Goal: Transaction & Acquisition: Purchase product/service

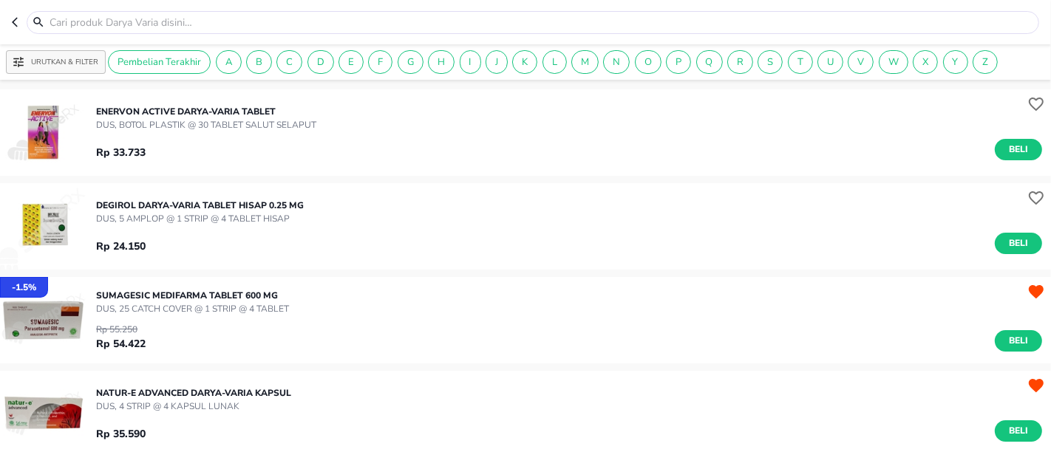
click at [87, 18] on input "text" at bounding box center [542, 23] width 988 height 16
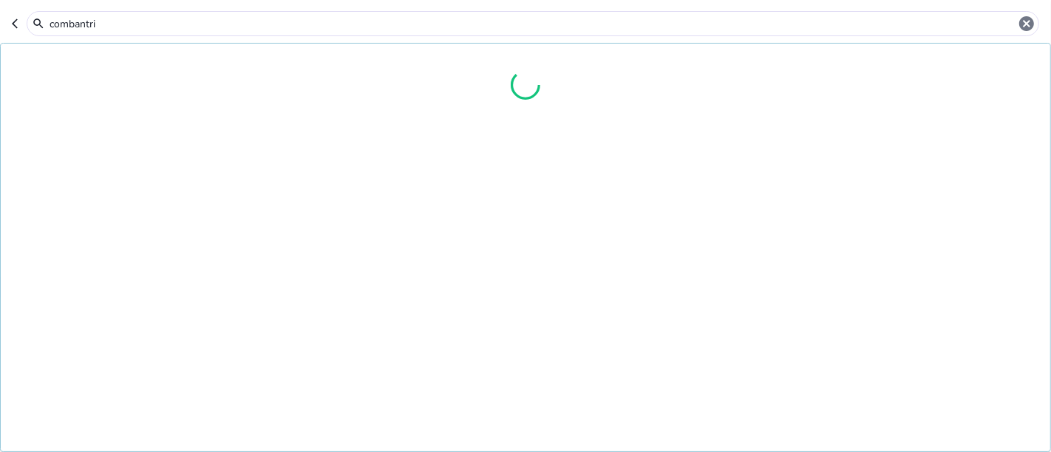
type input "combantrin"
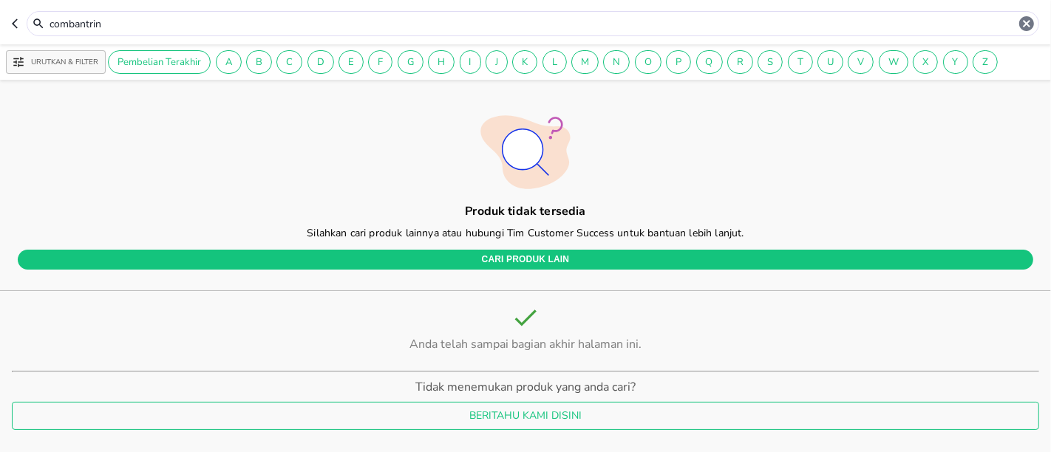
click at [16, 20] on icon "button" at bounding box center [15, 23] width 6 height 10
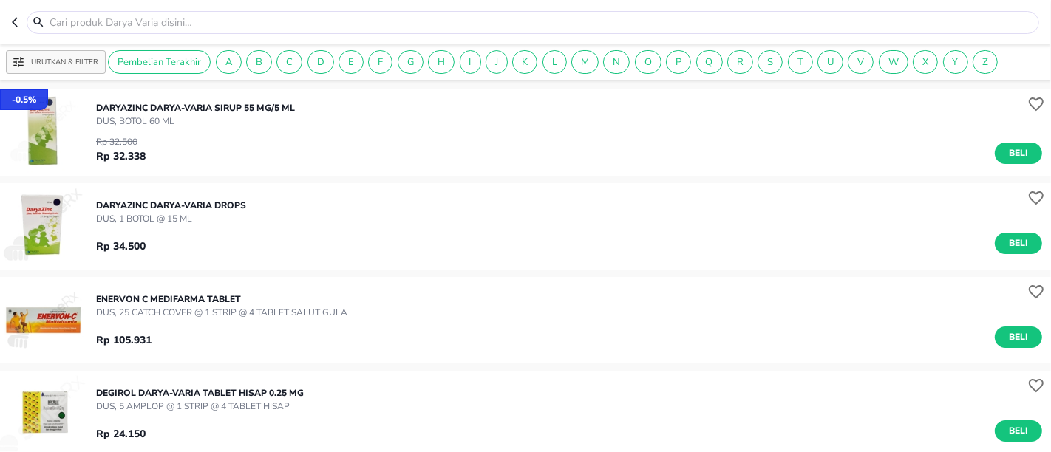
click at [112, 18] on input "text" at bounding box center [542, 23] width 988 height 16
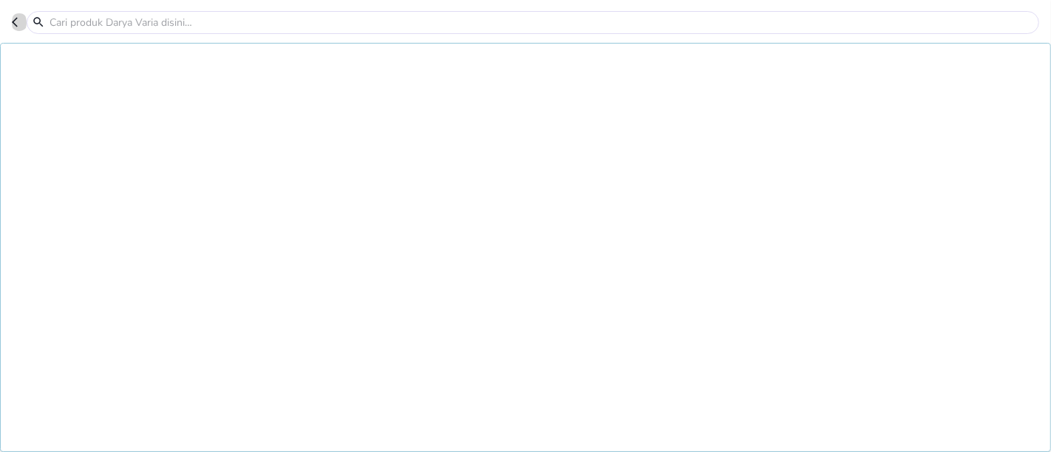
click at [15, 22] on icon "button" at bounding box center [18, 22] width 12 height 12
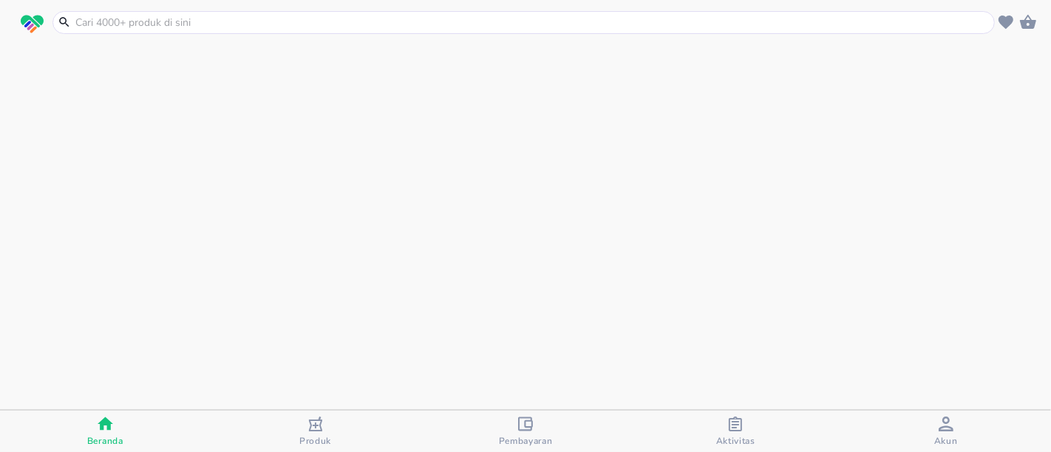
click at [88, 21] on input "text" at bounding box center [533, 23] width 918 height 16
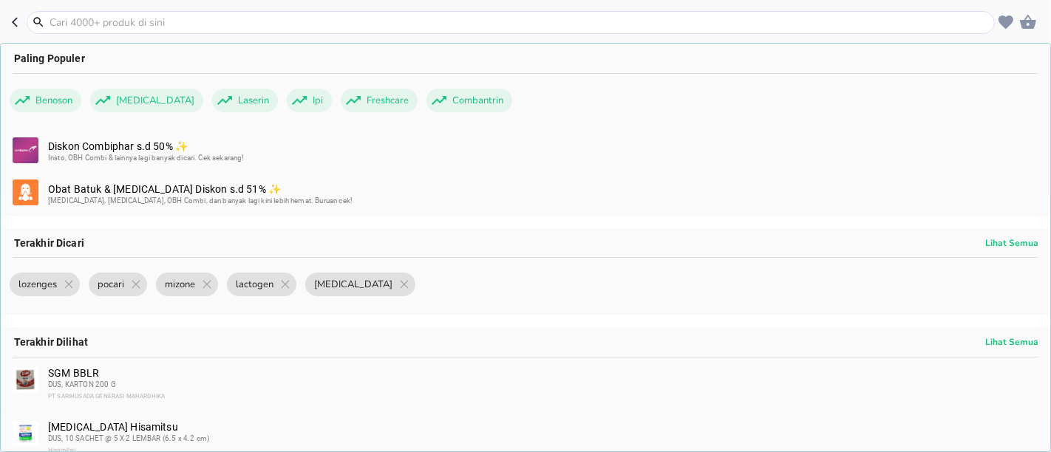
click at [444, 96] on span "Combantrin" at bounding box center [478, 101] width 69 height 24
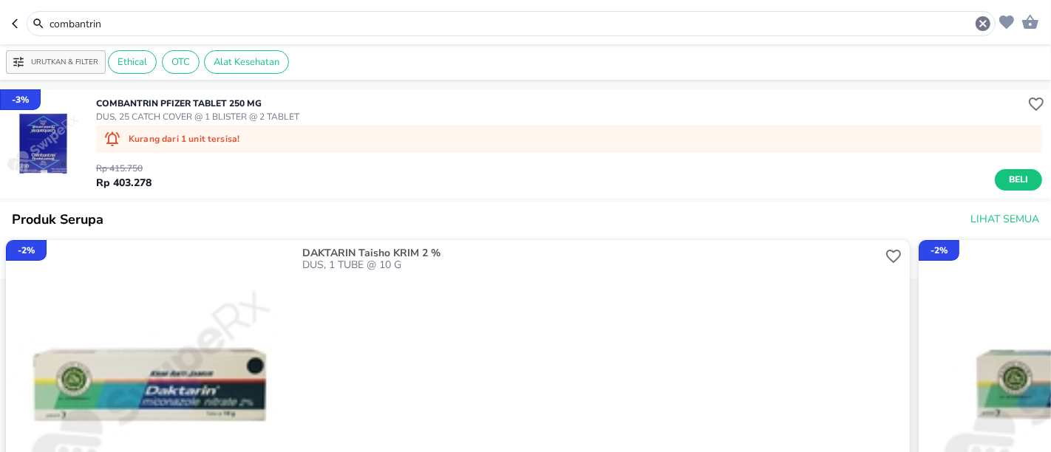
click at [20, 22] on icon "button" at bounding box center [18, 24] width 12 height 12
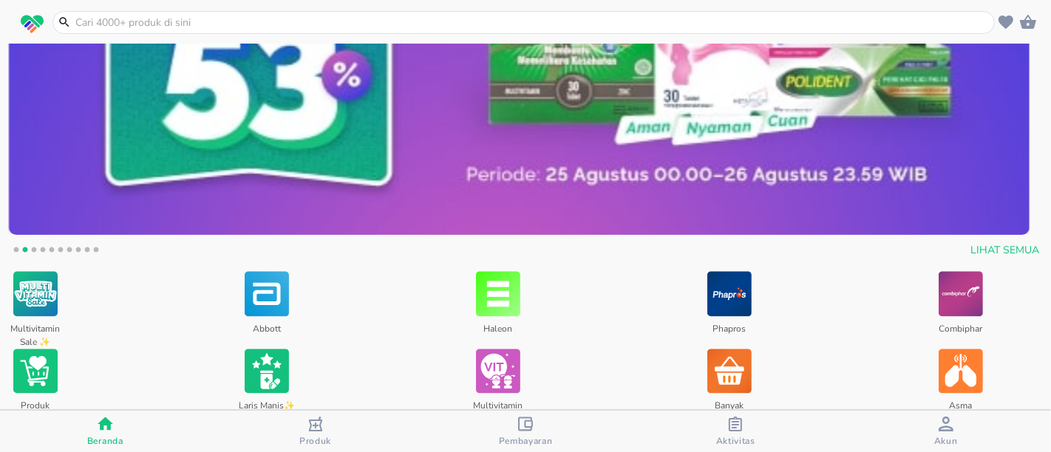
scroll to position [459, 0]
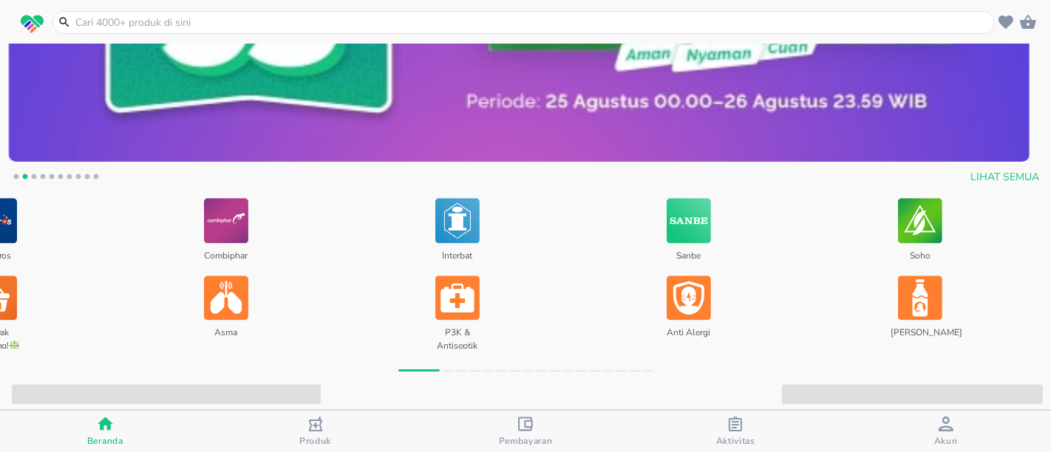
drag, startPoint x: 650, startPoint y: 285, endPoint x: 0, endPoint y: 284, distance: 649.9
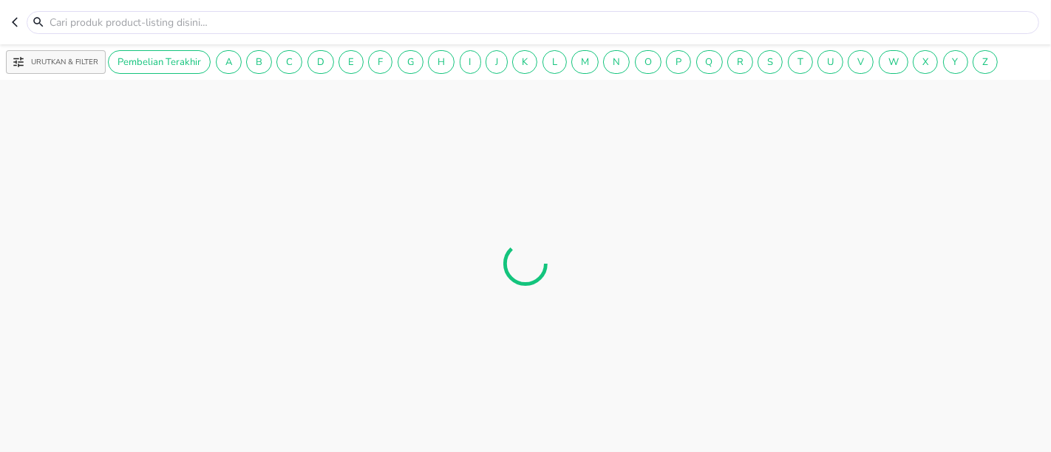
click at [10, 19] on header at bounding box center [525, 22] width 1051 height 44
click at [14, 21] on icon "button" at bounding box center [15, 23] width 6 height 10
